Goal: Transaction & Acquisition: Purchase product/service

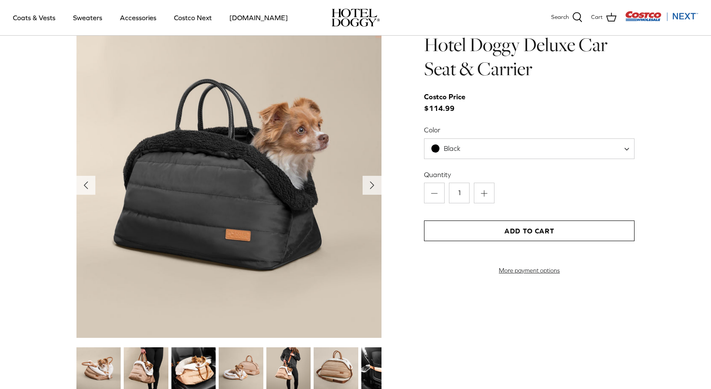
scroll to position [903, 0]
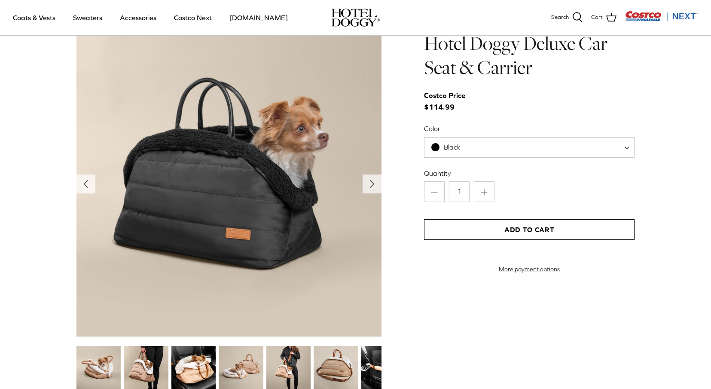
click at [477, 150] on span "Black" at bounding box center [529, 147] width 211 height 21
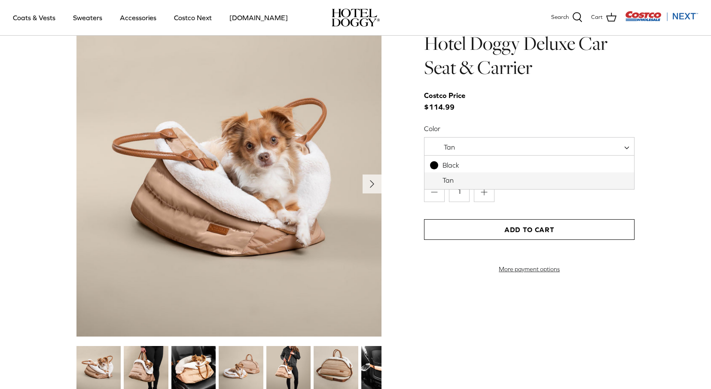
click at [474, 150] on span "Tan" at bounding box center [529, 147] width 211 height 21
select select "Black"
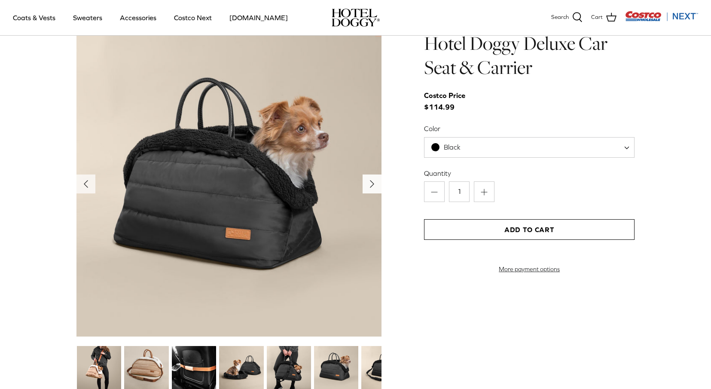
click at [373, 181] on icon "Right" at bounding box center [372, 184] width 14 height 14
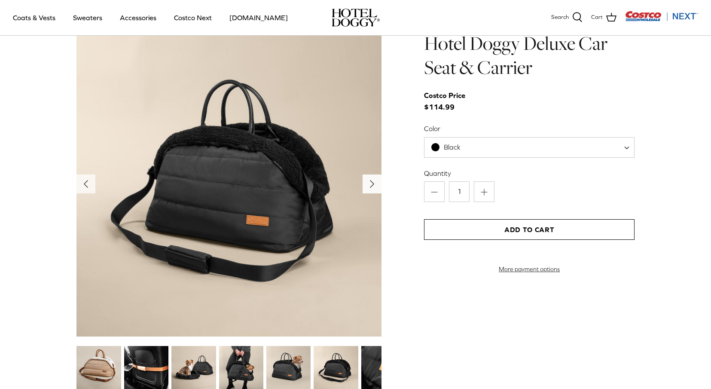
click at [373, 181] on icon "Right" at bounding box center [372, 184] width 14 height 14
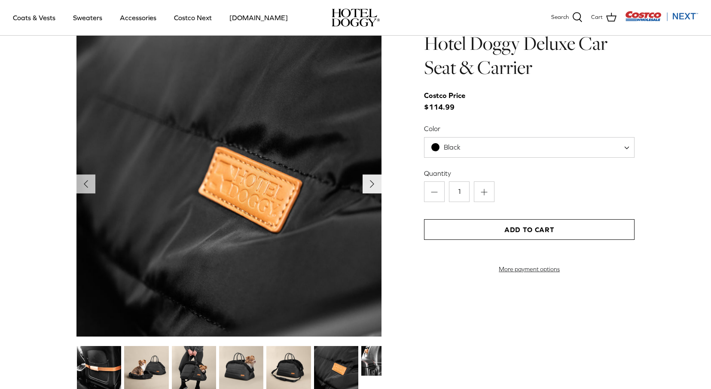
click at [373, 181] on icon "Right" at bounding box center [372, 184] width 14 height 14
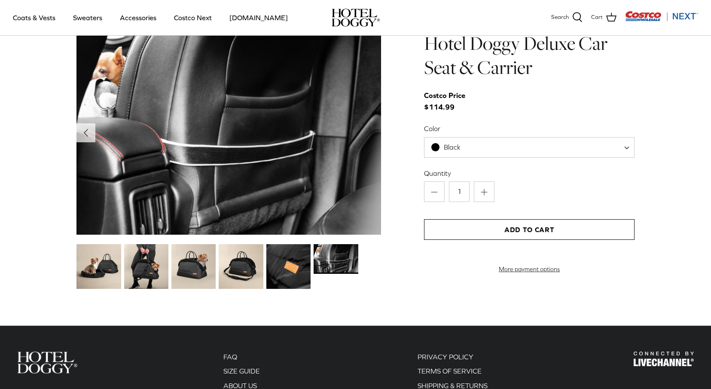
click at [335, 263] on img at bounding box center [336, 259] width 44 height 30
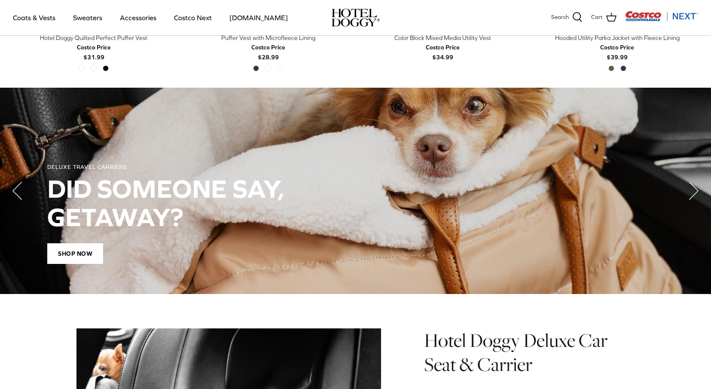
scroll to position [637, 0]
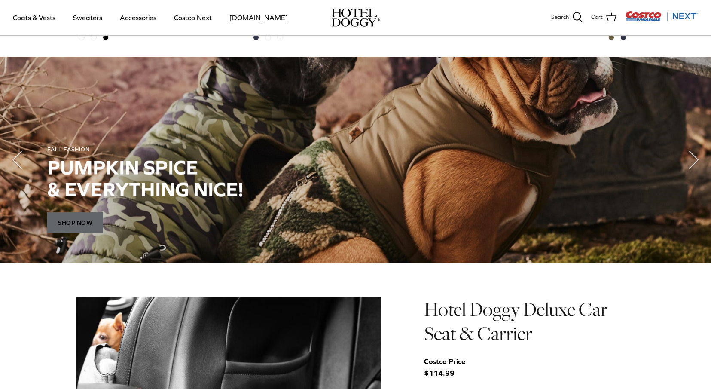
click at [90, 220] on span "SHOP NOW" at bounding box center [75, 222] width 56 height 21
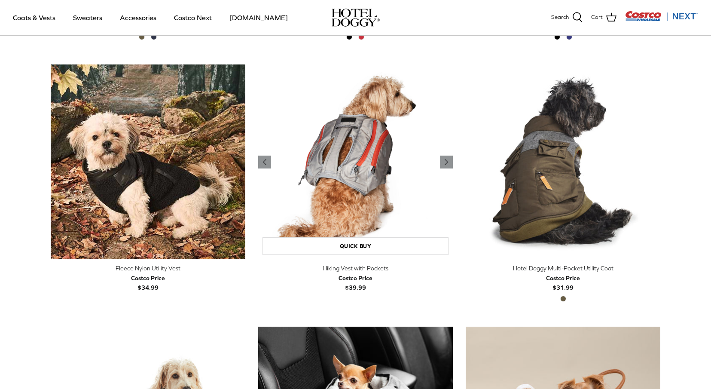
scroll to position [725, 0]
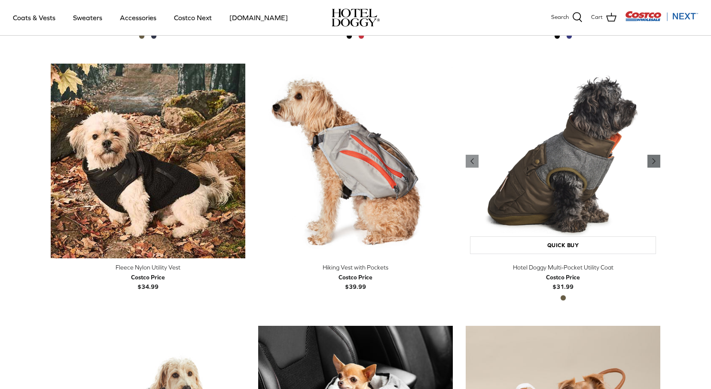
click at [655, 161] on icon "Right" at bounding box center [654, 161] width 10 height 10
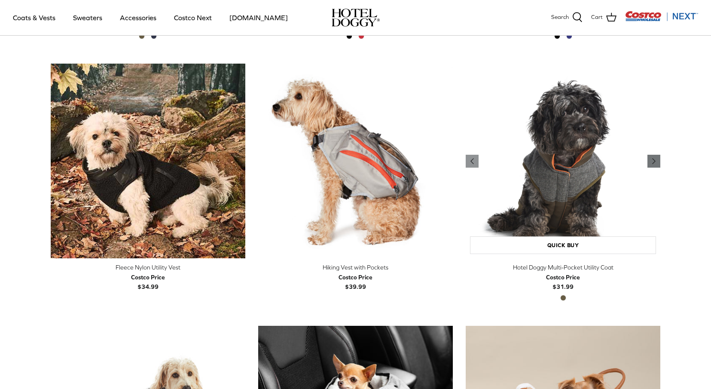
click at [655, 160] on polyline "Previous" at bounding box center [654, 161] width 3 height 5
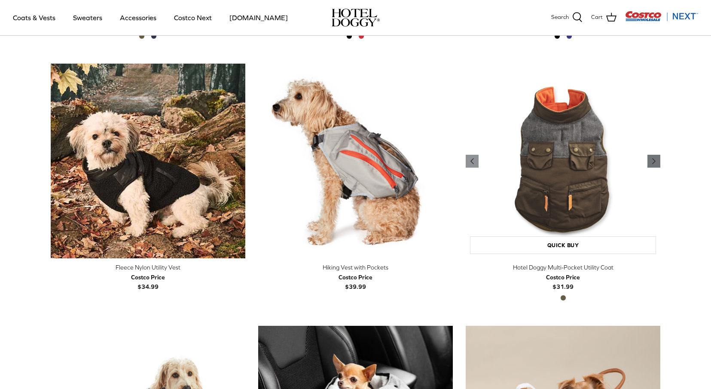
click at [655, 159] on polyline "Previous" at bounding box center [654, 161] width 3 height 5
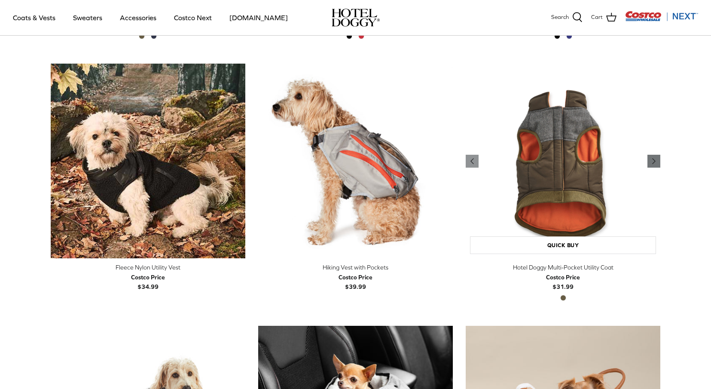
click at [655, 159] on polyline "Previous" at bounding box center [654, 161] width 3 height 5
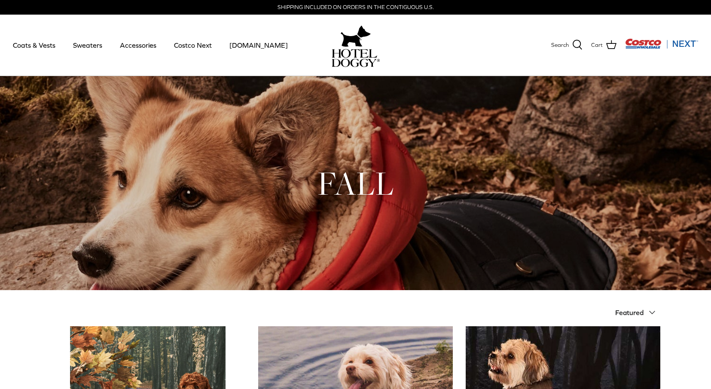
scroll to position [0, 0]
click at [137, 46] on link "Accessories" at bounding box center [138, 45] width 52 height 29
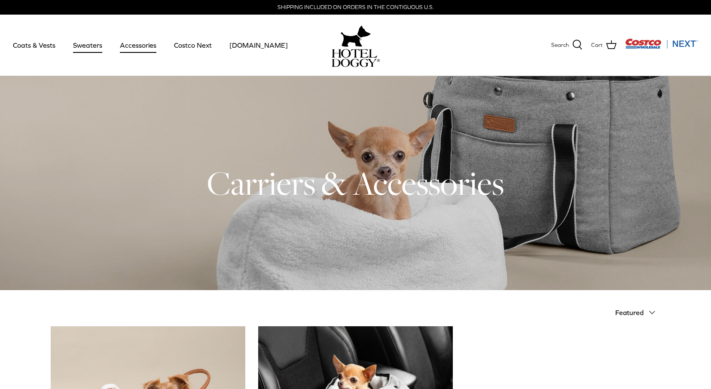
click at [81, 46] on link "Sweaters" at bounding box center [87, 45] width 45 height 29
